Goal: Navigation & Orientation: Locate item on page

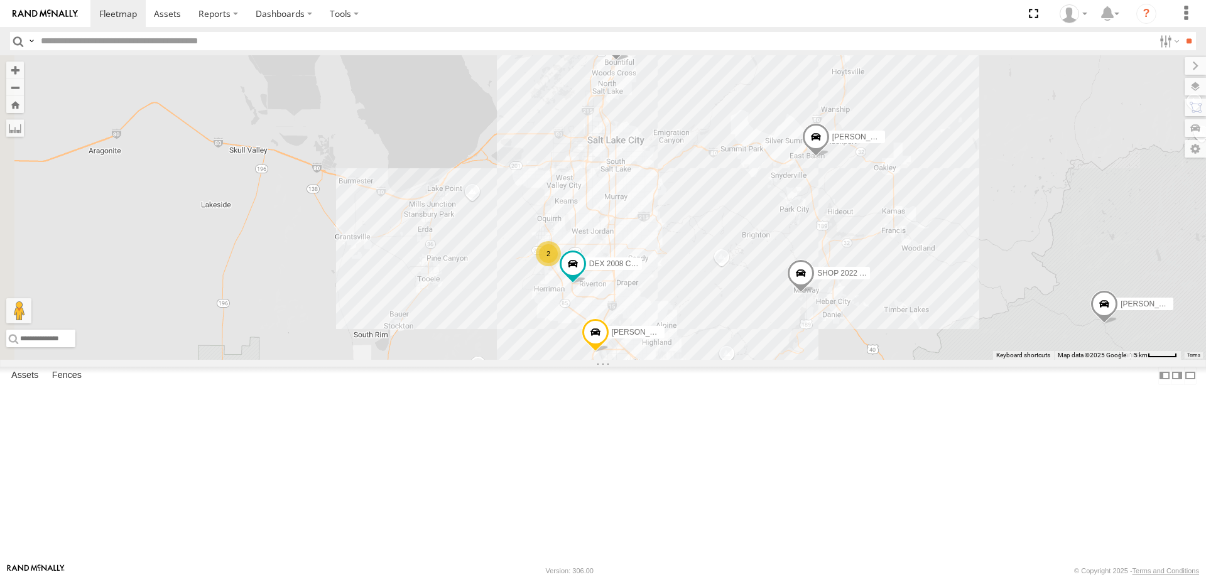
drag, startPoint x: 473, startPoint y: 397, endPoint x: 664, endPoint y: 437, distance: 195.0
click at [664, 360] on div "[PERSON_NAME] 2020 F350 GT2 [PERSON_NAME] 2017 E350 GT1 [PERSON_NAME] -2023 F15…" at bounding box center [603, 207] width 1206 height 305
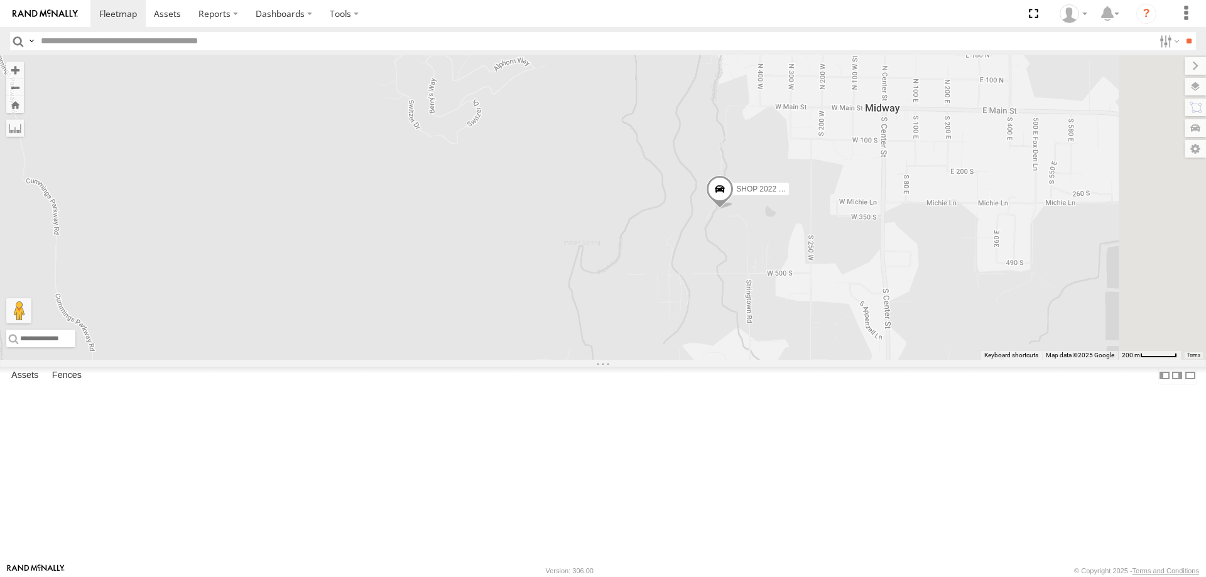
drag, startPoint x: 1085, startPoint y: 443, endPoint x: 959, endPoint y: 292, distance: 197.1
click at [965, 293] on div "[PERSON_NAME] 2020 F350 GT2 [PERSON_NAME] 2017 E350 GT1 [PERSON_NAME] -2023 F15…" at bounding box center [603, 207] width 1206 height 305
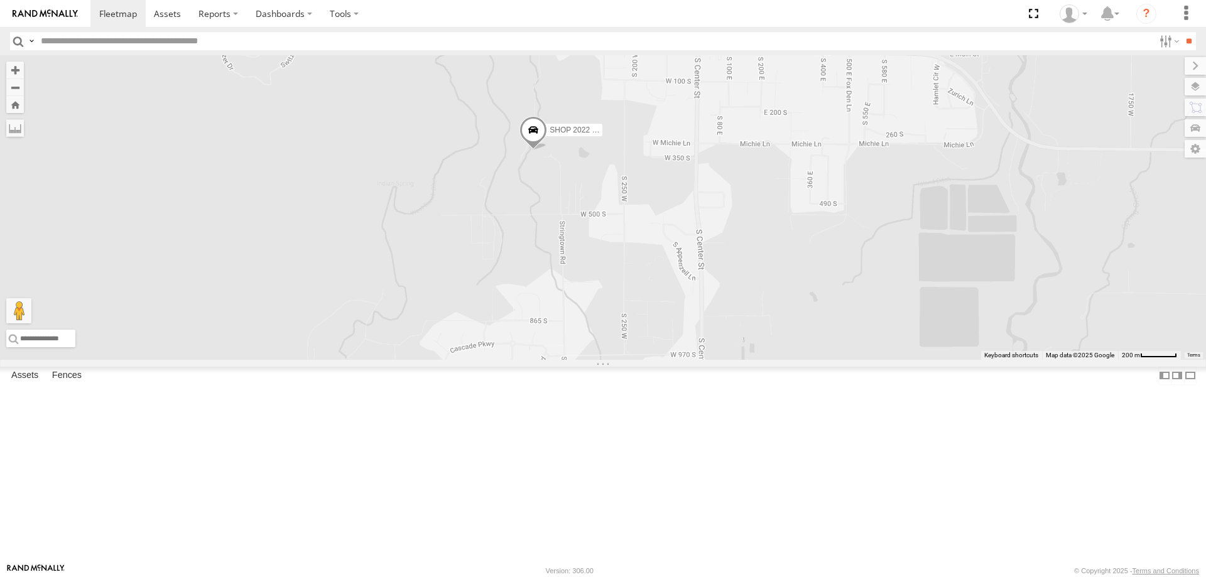
drag, startPoint x: 997, startPoint y: 334, endPoint x: 820, endPoint y: 279, distance: 185.5
click at [820, 279] on div "[PERSON_NAME] 2020 F350 GT2 [PERSON_NAME] 2017 E350 GT1 [PERSON_NAME] -2023 F15…" at bounding box center [603, 207] width 1206 height 305
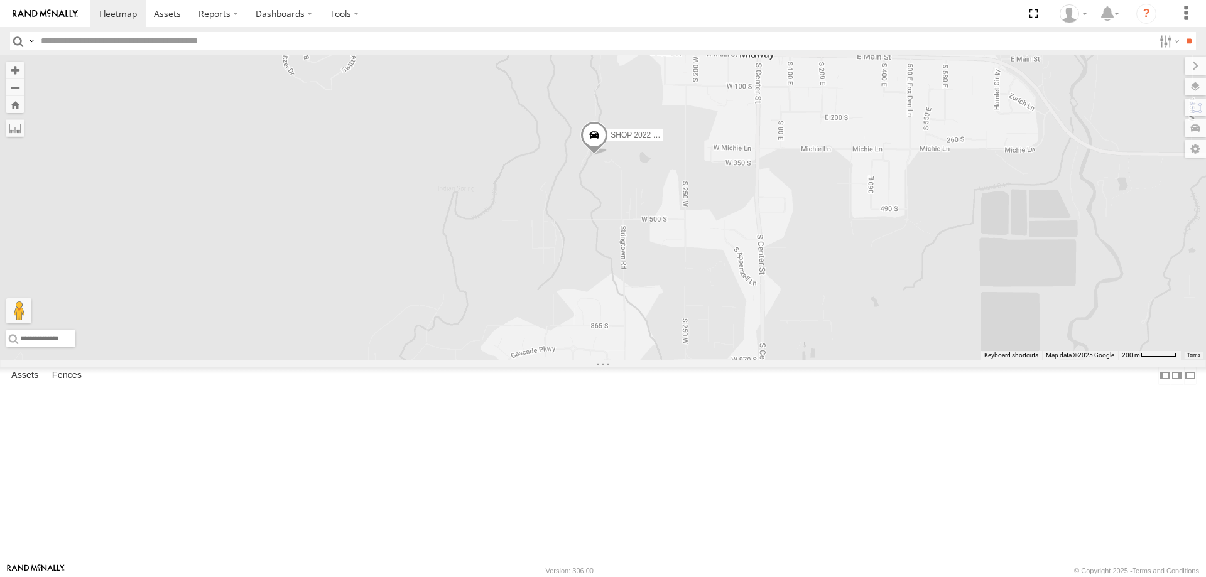
drag, startPoint x: 802, startPoint y: 268, endPoint x: 864, endPoint y: 273, distance: 62.4
click at [864, 273] on div "[PERSON_NAME] 2020 F350 GT2 [PERSON_NAME] 2017 E350 GT1 [PERSON_NAME] -2023 F15…" at bounding box center [603, 207] width 1206 height 305
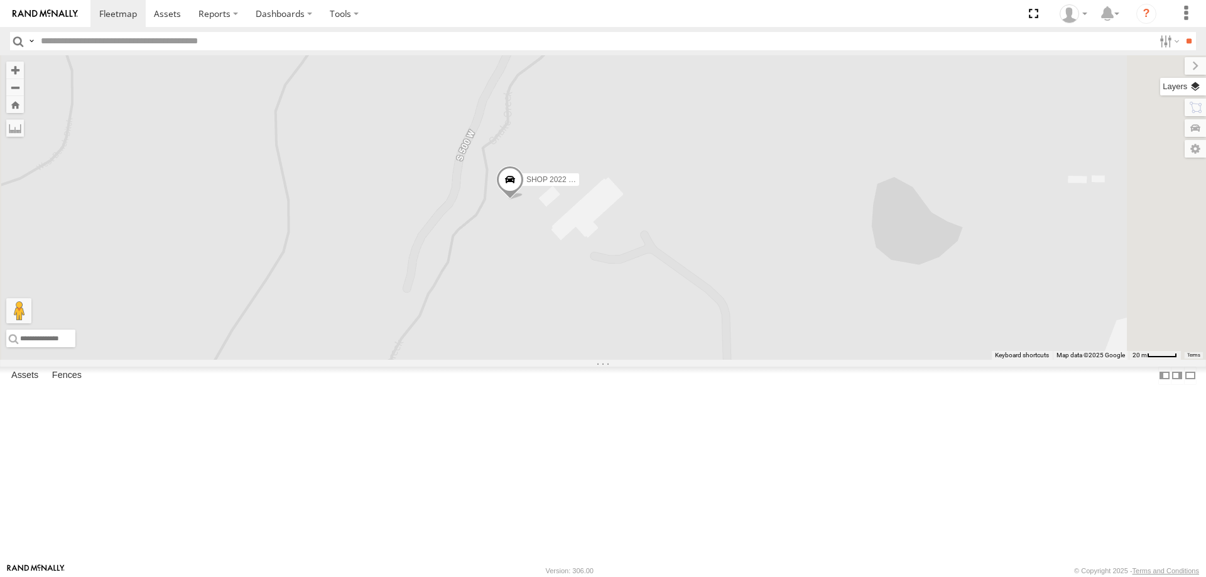
click at [1200, 89] on label at bounding box center [1183, 87] width 46 height 18
click at [0, 0] on span "Basemaps" at bounding box center [0, 0] width 0 height 0
click at [0, 0] on span "Roadmap" at bounding box center [0, 0] width 0 height 0
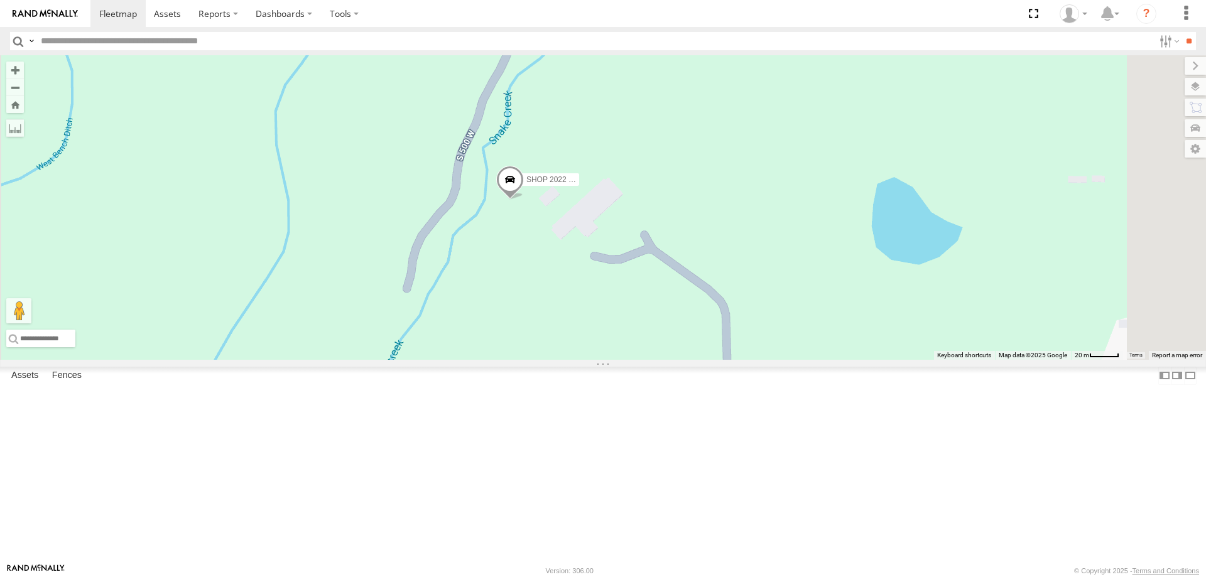
click at [0, 0] on span "Satellite" at bounding box center [0, 0] width 0 height 0
